Goal: Information Seeking & Learning: Learn about a topic

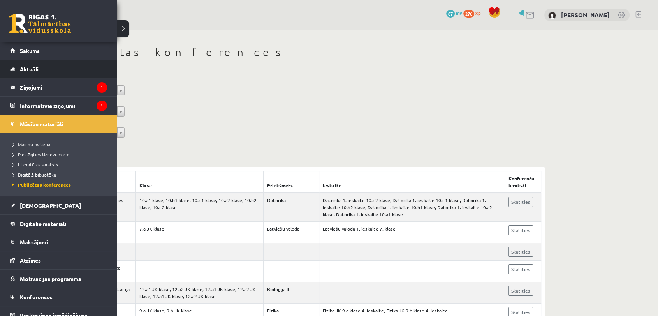
scroll to position [7, 0]
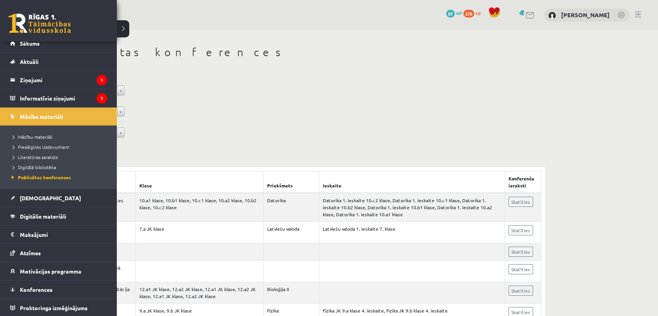
click at [47, 41] on div "0 Dāvanas 87 mP 276 xp" at bounding box center [58, 21] width 117 height 42
click at [38, 46] on link "Sākums" at bounding box center [58, 43] width 97 height 18
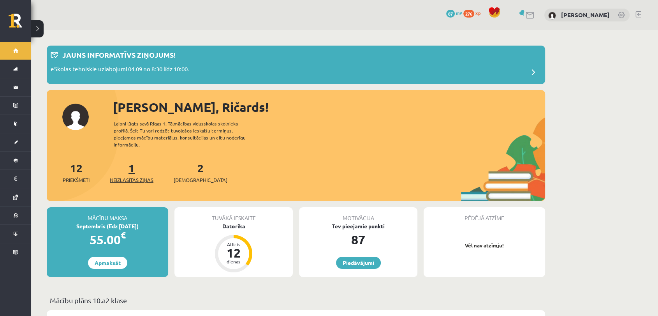
click at [140, 176] on span "Neizlasītās ziņas" at bounding box center [132, 180] width 44 height 8
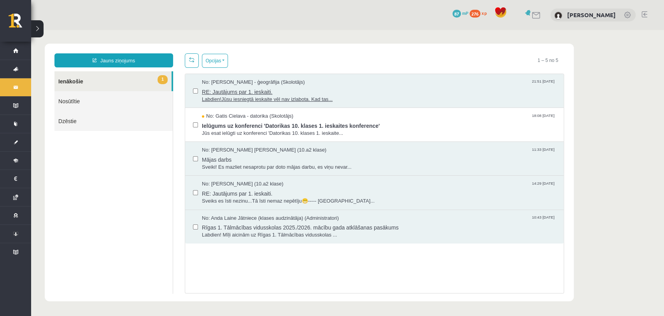
click at [314, 96] on span "Labdien!Jūsu iesniegtā ieskaite vēl nav izlabota. Kad tas..." at bounding box center [379, 99] width 354 height 7
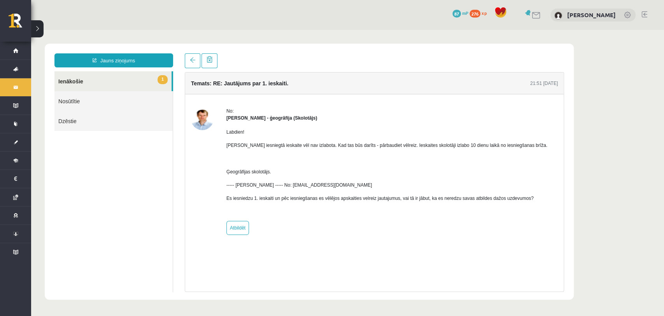
click at [68, 83] on link "1 Ienākošie" at bounding box center [112, 81] width 117 height 20
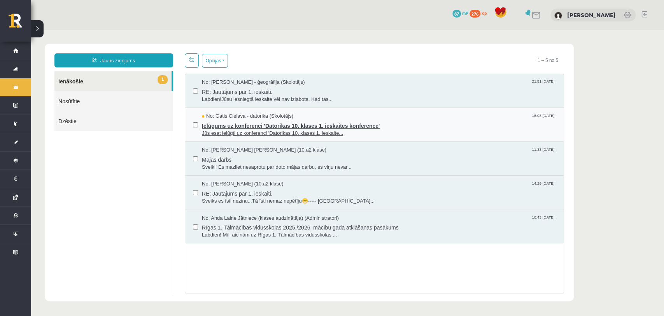
click at [245, 130] on span "Jūs esat ielūgti uz konferenci 'Datorikas 10. klases 1. ieskaite..." at bounding box center [379, 133] width 354 height 7
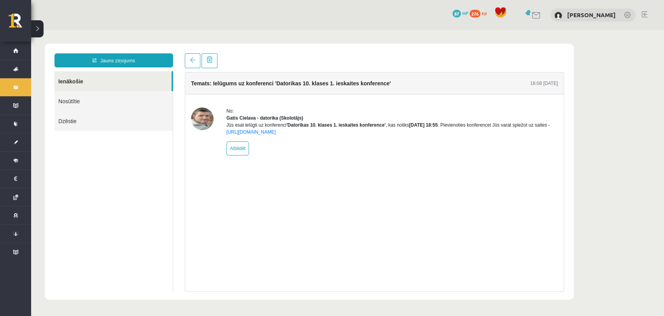
click at [79, 156] on ul "Ienākošie Nosūtītie Dzēstie" at bounding box center [113, 181] width 119 height 221
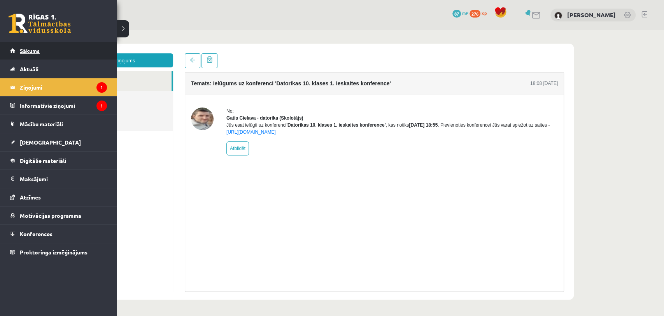
click at [39, 54] on link "Sākums" at bounding box center [58, 51] width 97 height 18
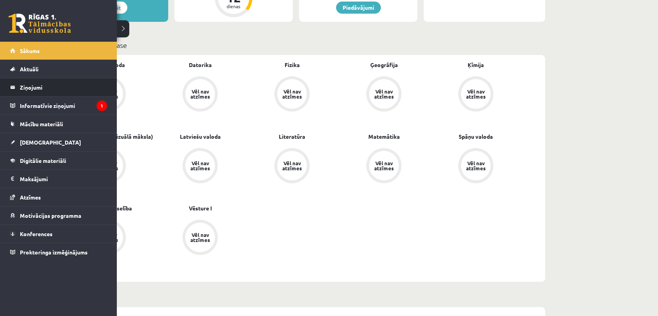
scroll to position [259, 0]
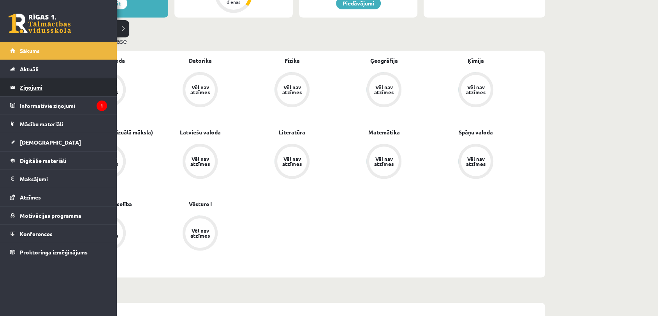
click at [40, 82] on legend "Ziņojumi 0" at bounding box center [63, 87] width 87 height 18
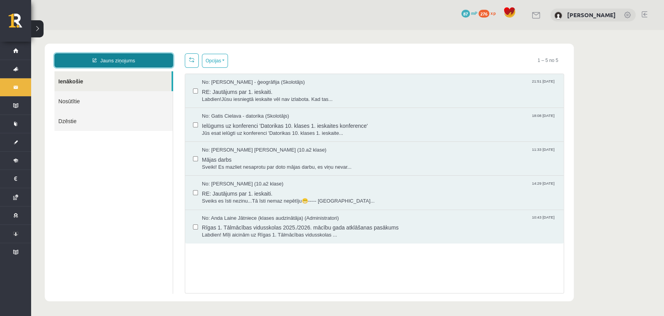
click at [112, 64] on link "Jauns ziņojums" at bounding box center [113, 60] width 119 height 14
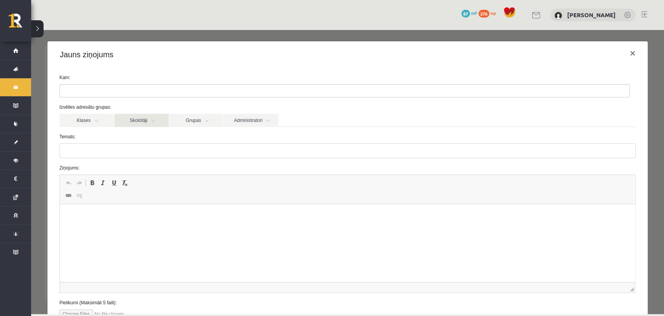
click at [147, 115] on link "Skolotāji" at bounding box center [141, 120] width 54 height 13
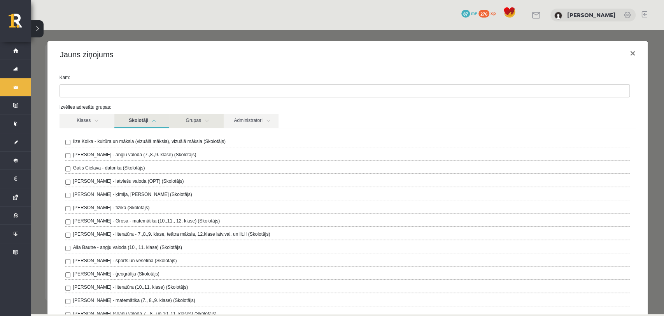
click at [206, 120] on link "Grupas" at bounding box center [196, 121] width 54 height 14
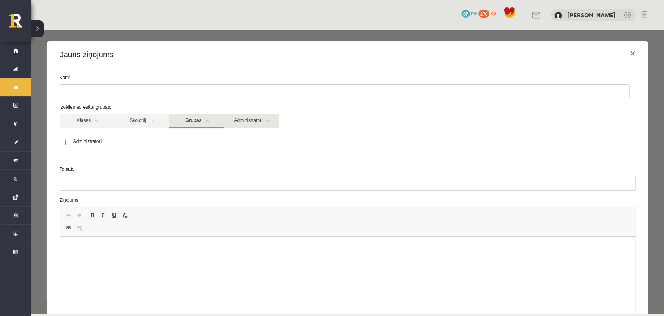
click at [229, 119] on link "Administratori" at bounding box center [251, 121] width 54 height 14
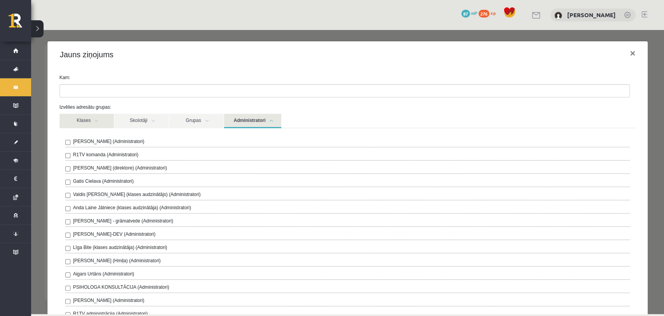
click at [83, 125] on link "Klases" at bounding box center [87, 121] width 54 height 14
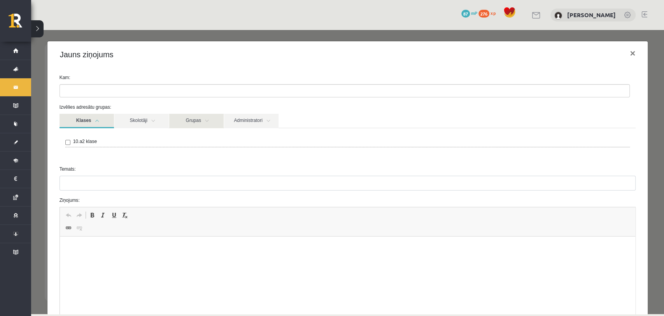
click at [202, 116] on link "Grupas" at bounding box center [196, 121] width 54 height 14
click at [143, 119] on link "Skolotāji" at bounding box center [141, 121] width 54 height 14
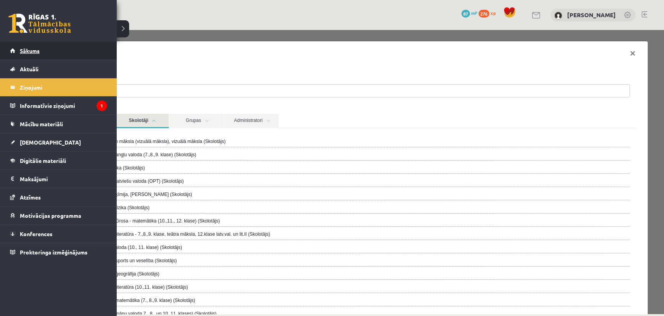
click at [69, 54] on link "Sākums" at bounding box center [58, 51] width 97 height 18
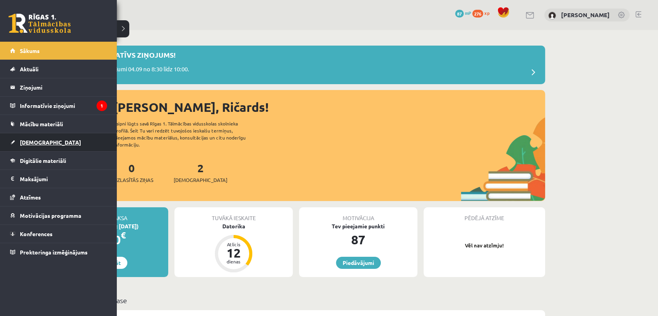
click at [34, 141] on span "[DEMOGRAPHIC_DATA]" at bounding box center [50, 142] width 61 height 7
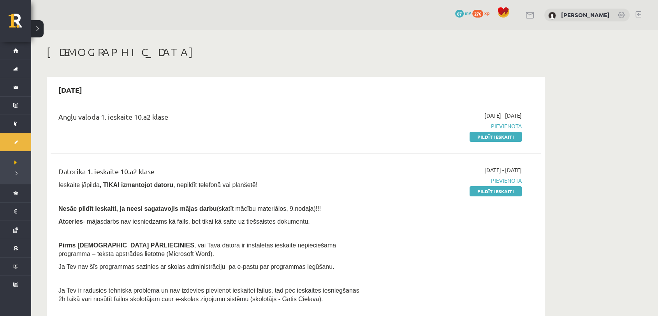
scroll to position [43, 0]
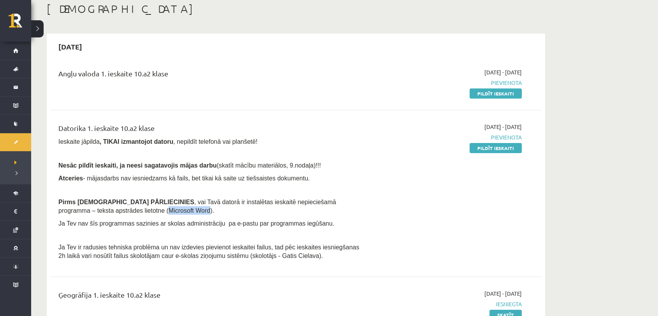
drag, startPoint x: 60, startPoint y: 209, endPoint x: 98, endPoint y: 210, distance: 38.9
click at [98, 210] on span ", vai Tavā datorā ir instalētas ieskaitē nepieciešamā programma – teksta apstrā…" at bounding box center [196, 205] width 277 height 15
copy span "Microsoft Word"
click at [204, 204] on span ", vai Tavā datorā ir instalētas ieskaitē nepieciešamā programma – teksta apstrā…" at bounding box center [196, 205] width 277 height 15
drag, startPoint x: 59, startPoint y: 209, endPoint x: 97, endPoint y: 213, distance: 37.6
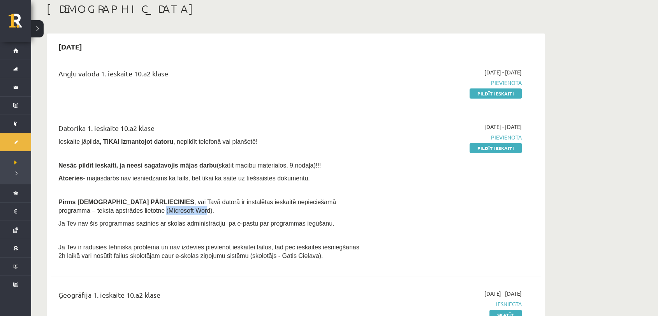
click at [97, 213] on span ", vai Tavā datorā ir instalētas ieskaitē nepieciešamā programma – teksta apstrā…" at bounding box center [196, 205] width 277 height 15
click at [72, 213] on span ", vai Tavā datorā ir instalētas ieskaitē nepieciešamā programma – teksta apstrā…" at bounding box center [196, 205] width 277 height 15
drag, startPoint x: 61, startPoint y: 209, endPoint x: 100, endPoint y: 213, distance: 39.1
click at [100, 213] on span ", vai Tavā datorā ir instalētas ieskaitē nepieciešamā programma – teksta apstrā…" at bounding box center [196, 205] width 277 height 15
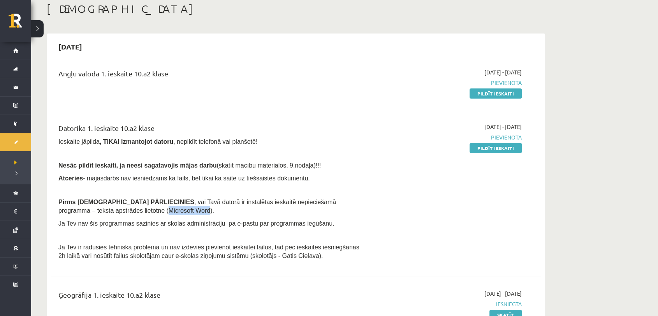
copy span "Microsoft Word"
drag, startPoint x: 198, startPoint y: 84, endPoint x: 173, endPoint y: 84, distance: 24.9
click at [187, 84] on div "Angļu valoda 1. ieskaite 10.a2 klase" at bounding box center [211, 82] width 316 height 29
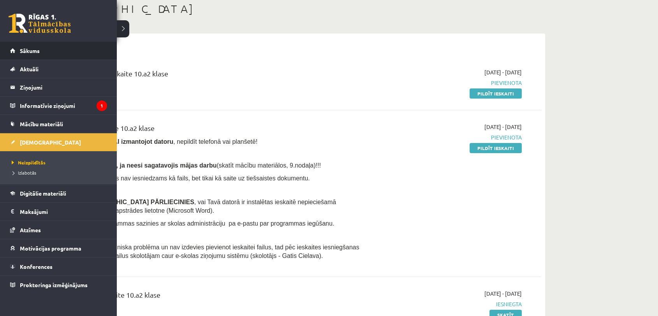
drag, startPoint x: 0, startPoint y: 46, endPoint x: 4, endPoint y: 45, distance: 4.1
click at [4, 45] on li "Sākums" at bounding box center [58, 51] width 117 height 18
click at [21, 47] on span "Sākums" at bounding box center [30, 50] width 20 height 7
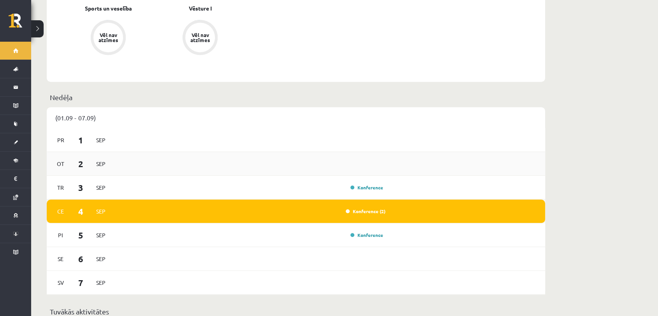
scroll to position [476, 0]
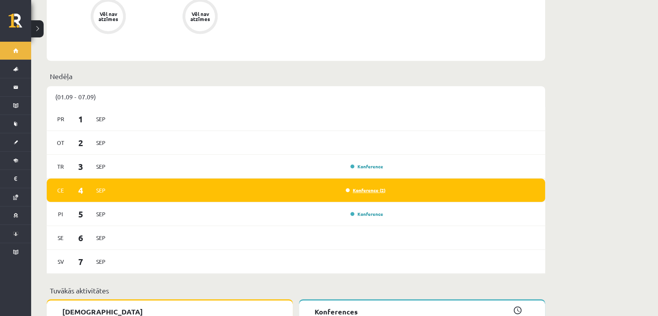
click at [365, 187] on link "Konference (2)" at bounding box center [366, 190] width 40 height 6
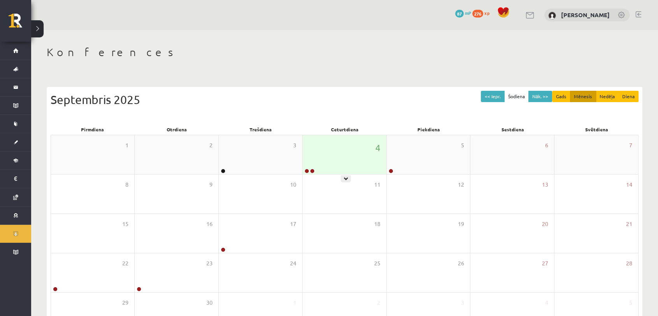
click at [346, 168] on div "4" at bounding box center [343, 154] width 83 height 39
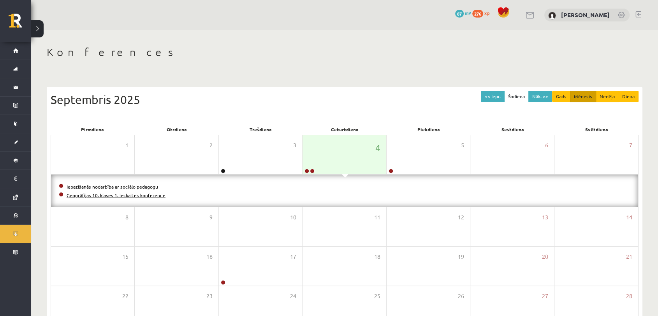
click at [99, 196] on link "Ģeogrāfijas 10. klases 1. ieskaites konference" at bounding box center [116, 195] width 99 height 6
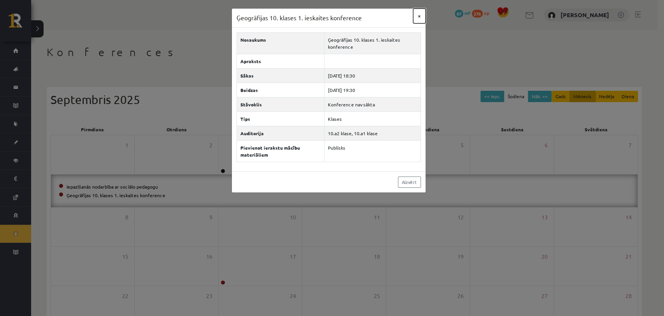
click at [423, 16] on button "×" at bounding box center [419, 16] width 12 height 15
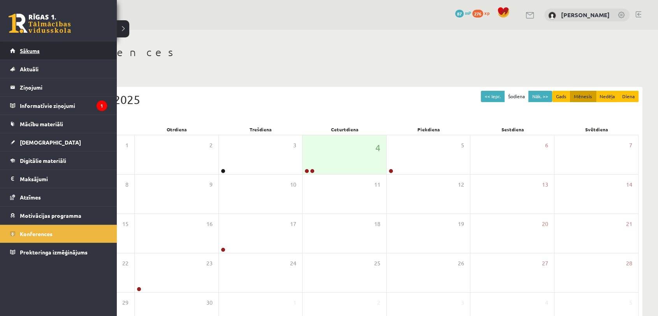
click at [32, 46] on link "Sākums" at bounding box center [58, 51] width 97 height 18
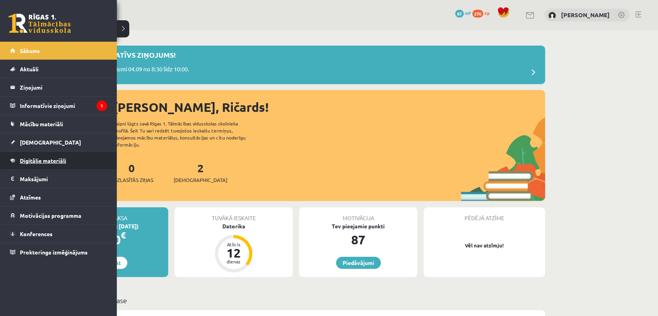
click at [63, 164] on link "Digitālie materiāli" at bounding box center [58, 160] width 97 height 18
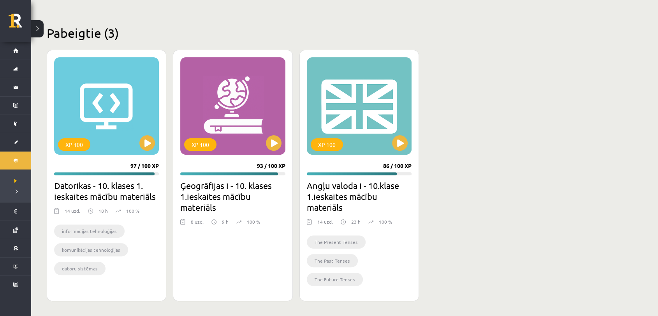
scroll to position [217, 0]
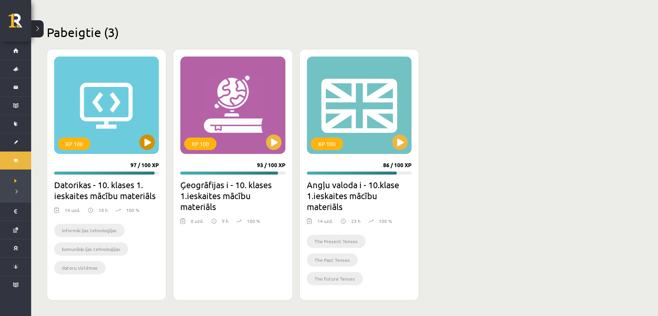
click at [118, 136] on div "XP 100" at bounding box center [106, 104] width 105 height 97
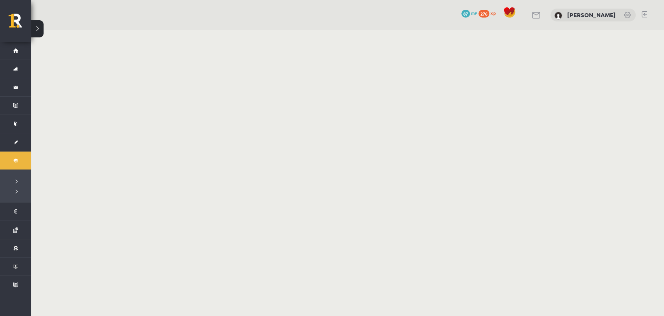
drag, startPoint x: 0, startPoint y: 0, endPoint x: 300, endPoint y: 100, distance: 316.8
click at [300, 100] on body "0 Dāvanas 87 mP 276 xp [PERSON_NAME] Sākums Aktuāli Kā mācīties eSKOLĀ Kontakti…" at bounding box center [332, 158] width 664 height 316
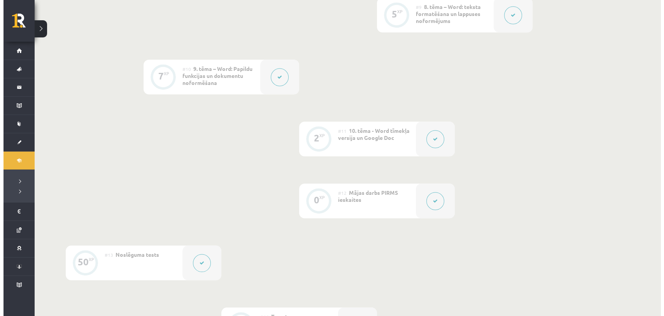
scroll to position [648, 0]
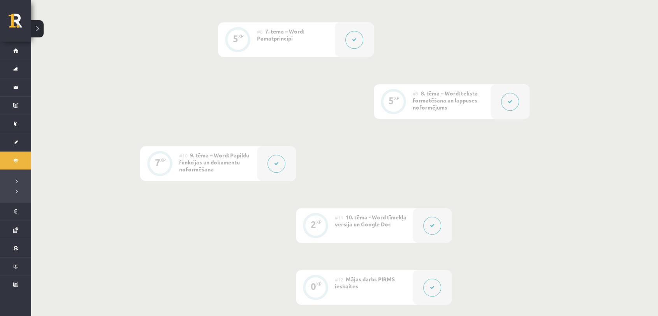
click at [397, 219] on div "#11 10. tēma - Word tīmekļa versija un Google Doc" at bounding box center [374, 225] width 78 height 35
click at [428, 223] on button at bounding box center [432, 225] width 18 height 18
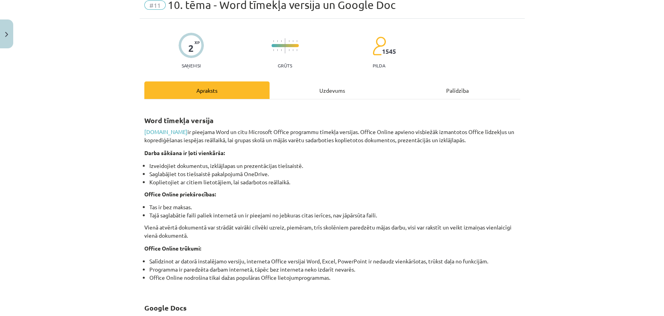
scroll to position [0, 0]
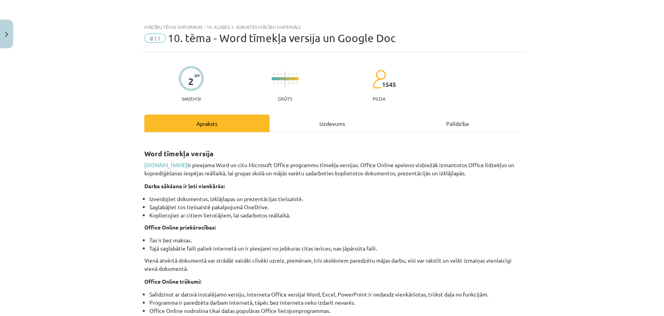
click at [324, 120] on div "Uzdevums" at bounding box center [332, 123] width 125 height 18
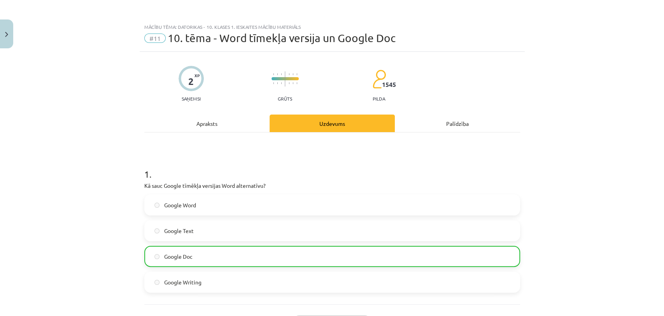
click at [469, 121] on div "Palīdzība" at bounding box center [457, 123] width 125 height 18
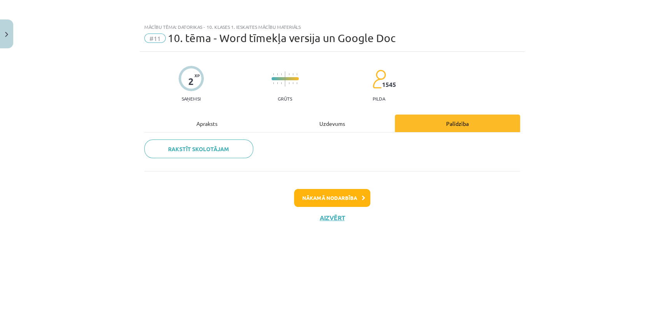
click at [210, 125] on div "Apraksts" at bounding box center [206, 123] width 125 height 18
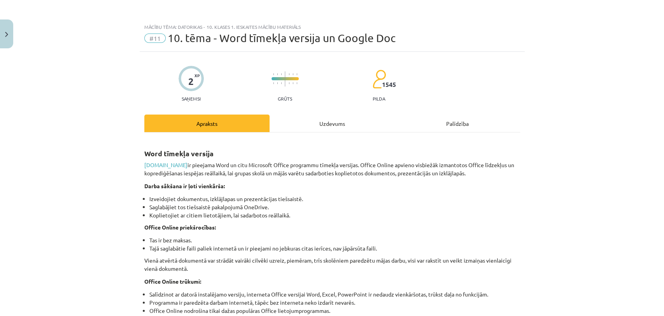
click at [342, 120] on div "Uzdevums" at bounding box center [332, 123] width 125 height 18
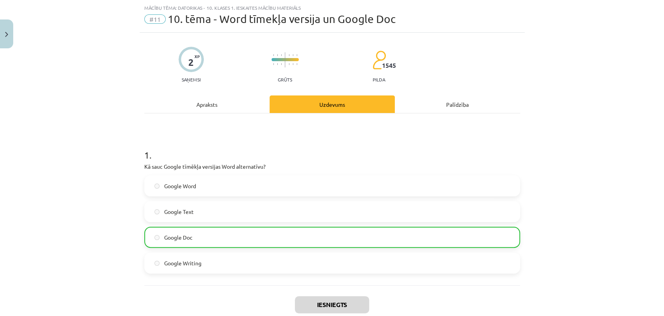
click at [457, 105] on div "Palīdzība" at bounding box center [457, 104] width 125 height 18
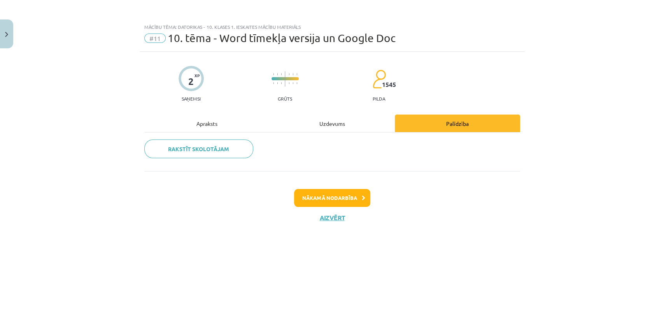
scroll to position [0, 0]
click at [341, 184] on div "Nākamā nodarbība Aizvērt" at bounding box center [332, 198] width 376 height 55
click at [338, 195] on button "Nākamā nodarbība" at bounding box center [332, 198] width 76 height 18
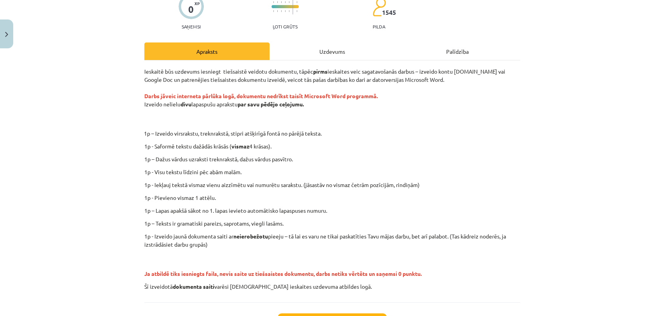
scroll to position [130, 0]
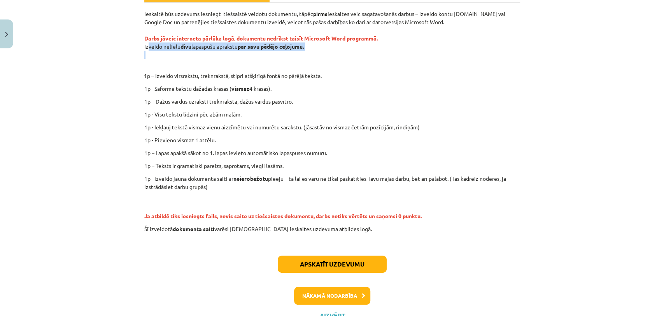
drag, startPoint x: 144, startPoint y: 43, endPoint x: 313, endPoint y: 51, distance: 169.1
click at [313, 51] on p "Ieskaitē būs uzdevums iesniegt tiešsaistē veidotu dokumentu, tāpēc pirms ieskai…" at bounding box center [332, 38] width 376 height 57
copy p "zveido nelielu divu lapaspušu aprakstu par savu pēdējo ceļojumu."
click at [107, 49] on div "Mācību tēma: Datorikas - 10. klases 1. ieskaites mācību materiāls #12 Mājas dar…" at bounding box center [332, 158] width 664 height 316
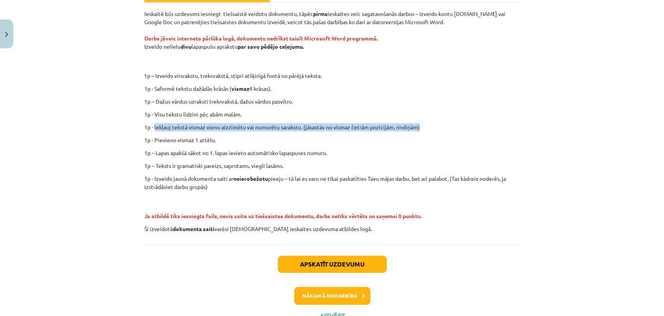
drag, startPoint x: 151, startPoint y: 126, endPoint x: 418, endPoint y: 128, distance: 266.2
click at [418, 128] on p "1p - Iekļauj tekstā vismaz vienu aizzīmētu vai numurētu sarakstu. (jāsastāv no …" at bounding box center [332, 127] width 376 height 8
copy p "Iekļauj tekstā vismaz vienu aizzīmētu vai numurētu sarakstu. (jāsastāv no visma…"
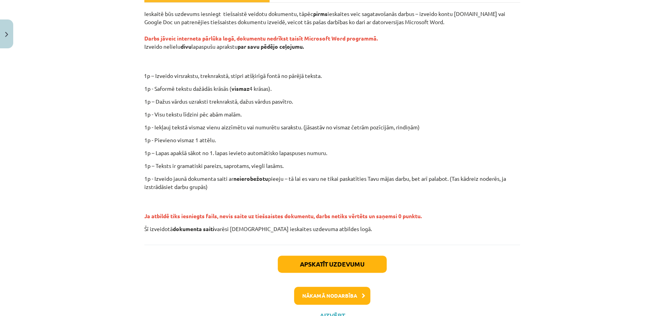
click at [66, 113] on div "Mācību tēma: Datorikas - 10. klases 1. ieskaites mācību materiāls #12 Mājas dar…" at bounding box center [332, 158] width 664 height 316
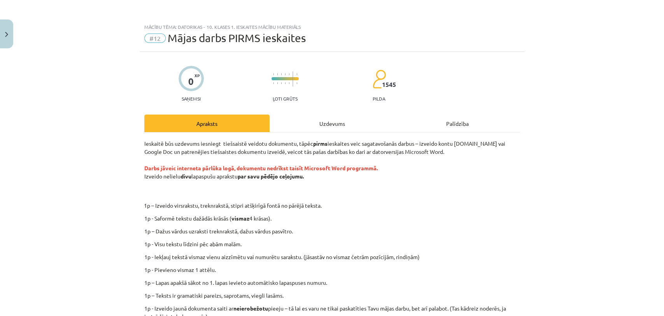
scroll to position [0, 0]
